Goal: Task Accomplishment & Management: Use online tool/utility

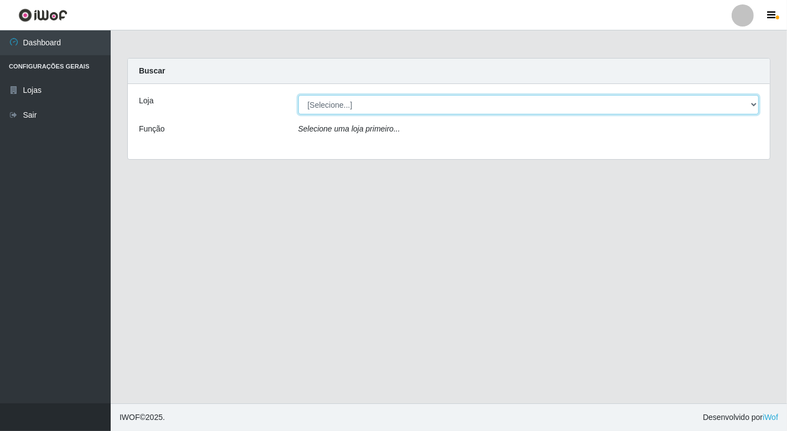
click at [522, 108] on select "[Selecione...] Nordestão - [GEOGRAPHIC_DATA]" at bounding box center [528, 104] width 461 height 19
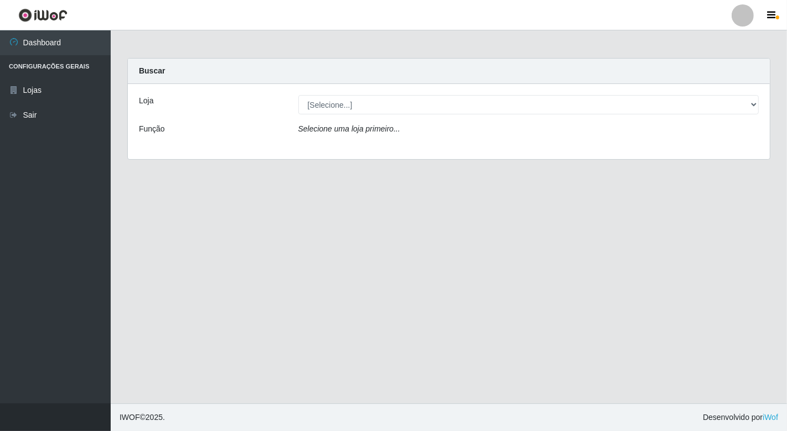
click at [490, 149] on div "Loja [Selecione...] Nordestão - [GEOGRAPHIC_DATA] Função Selecione uma loja pri…" at bounding box center [449, 121] width 642 height 75
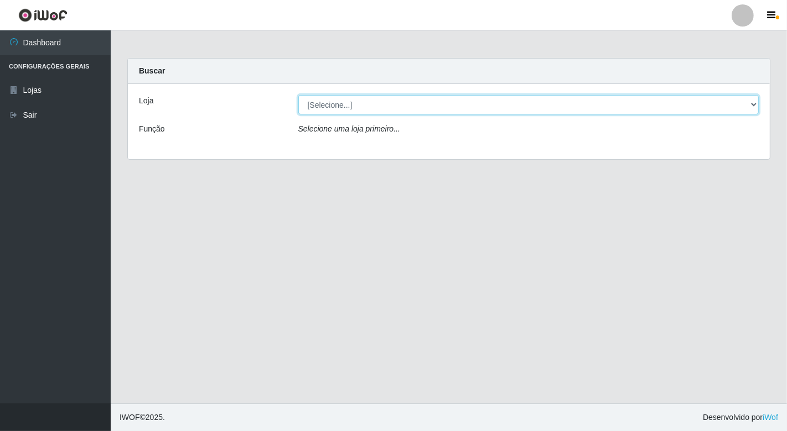
click at [464, 112] on select "[Selecione...] Nordestão - [GEOGRAPHIC_DATA]" at bounding box center [528, 104] width 461 height 19
select select "454"
click at [298, 95] on select "[Selecione...] Nordestão - [GEOGRAPHIC_DATA]" at bounding box center [528, 104] width 461 height 19
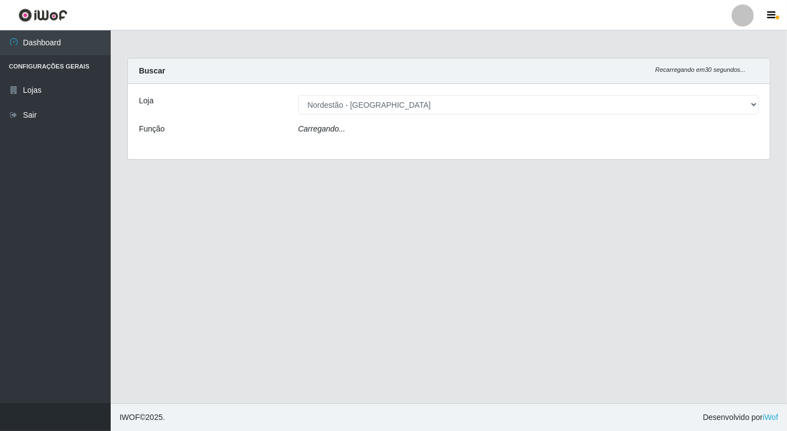
click at [394, 134] on div "Carregando..." at bounding box center [528, 131] width 477 height 16
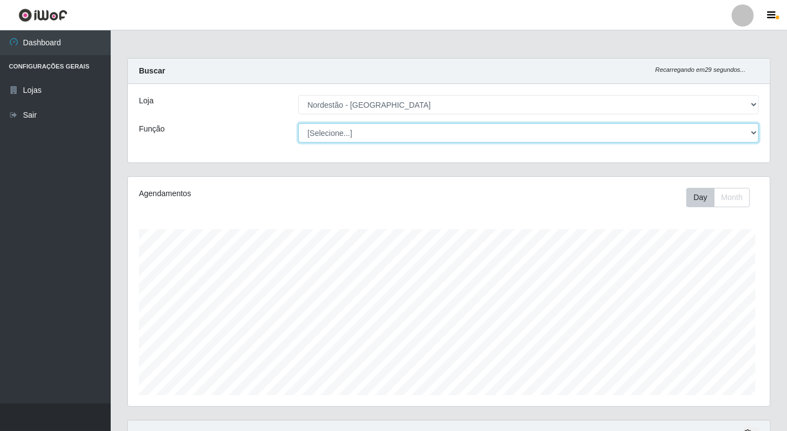
click at [411, 131] on select "[Selecione...] Embalador Embalador + Embalador ++" at bounding box center [528, 132] width 461 height 19
click at [297, 123] on select "[Selecione...] Embalador Embalador + Embalador ++" at bounding box center [526, 132] width 458 height 19
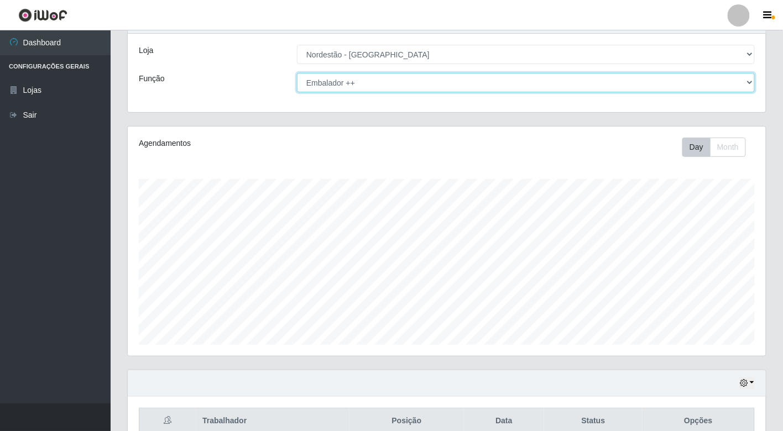
scroll to position [0, 0]
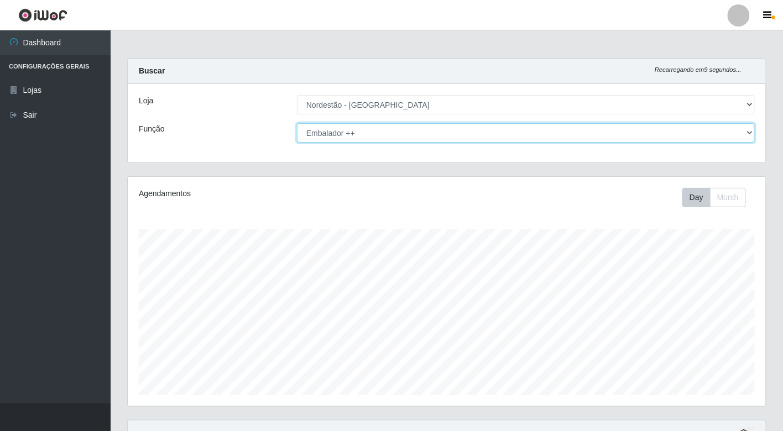
drag, startPoint x: 412, startPoint y: 135, endPoint x: 408, endPoint y: 139, distance: 5.9
click at [412, 135] on select "[Selecione...] Embalador Embalador + Embalador ++" at bounding box center [526, 132] width 458 height 19
click at [297, 123] on select "[Selecione...] Embalador Embalador + Embalador ++" at bounding box center [526, 132] width 458 height 19
click at [423, 129] on select "[Selecione...] Embalador Embalador + Embalador ++" at bounding box center [526, 132] width 458 height 19
select select "1"
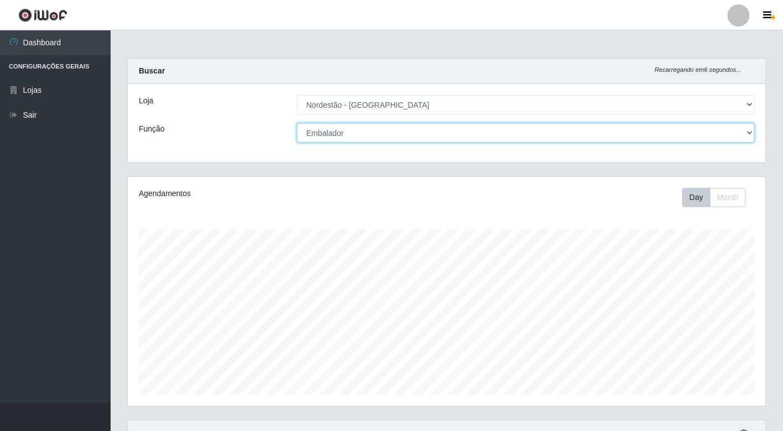
click at [297, 123] on select "[Selecione...] Embalador Embalador + Embalador ++" at bounding box center [526, 132] width 458 height 19
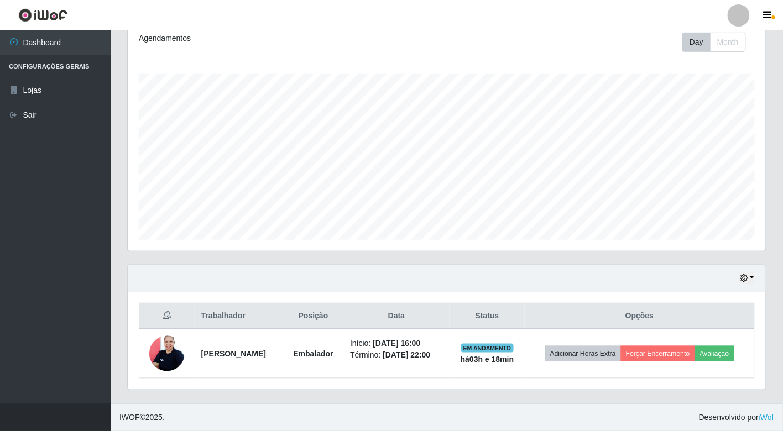
click at [753, 277] on div "Hoje 1 dia 3 dias 1 Semana Não encerrados" at bounding box center [447, 279] width 638 height 27
click at [749, 265] on div "Hoje 1 dia 3 dias 1 Semana Não encerrados Trabalhador Posição Data Status Opçõe…" at bounding box center [446, 328] width 639 height 126
click at [745, 274] on icon "button" at bounding box center [744, 278] width 8 height 8
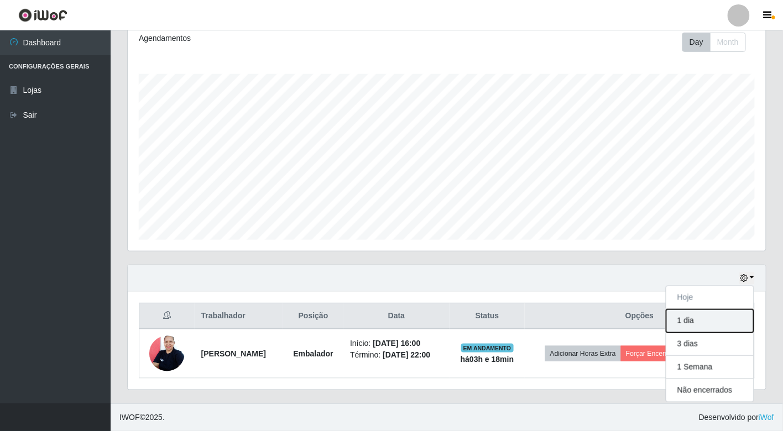
click at [699, 310] on button "1 dia" at bounding box center [710, 321] width 87 height 23
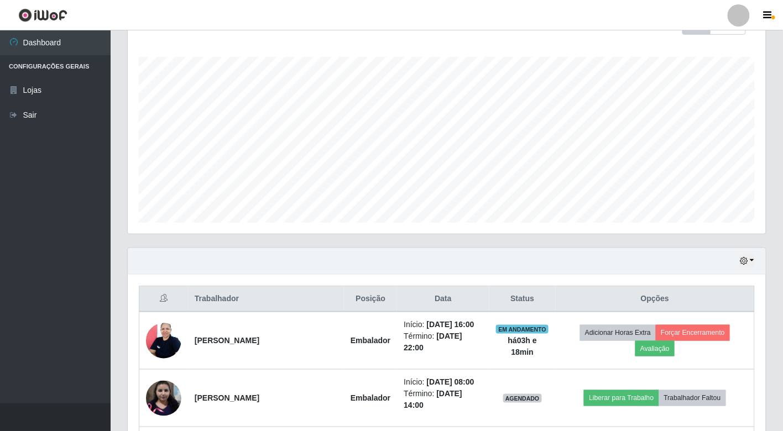
scroll to position [279, 0]
